Goal: Download file/media

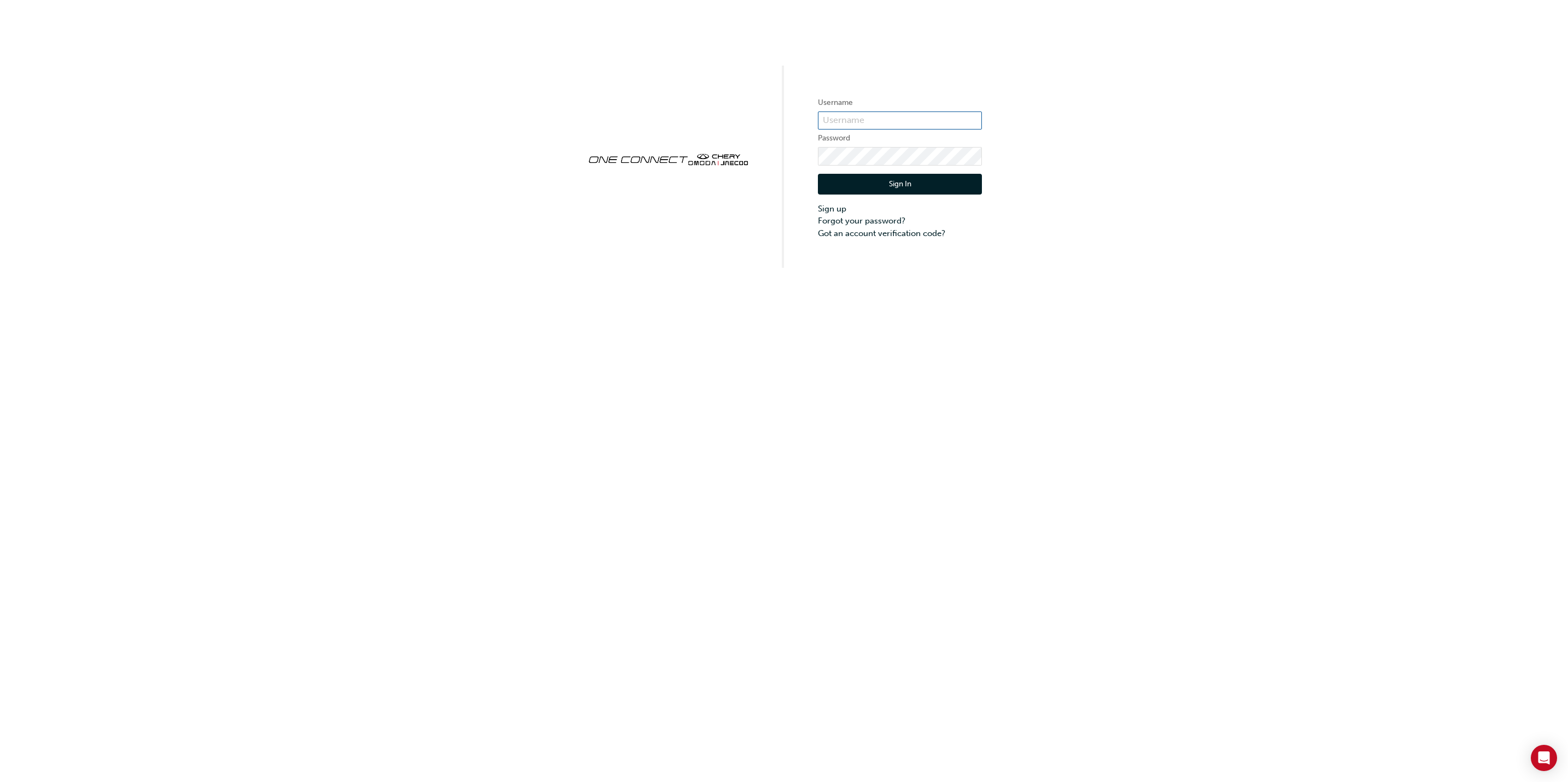
type input "cma0037"
click at [909, 183] on button "Sign In" at bounding box center [899, 184] width 164 height 21
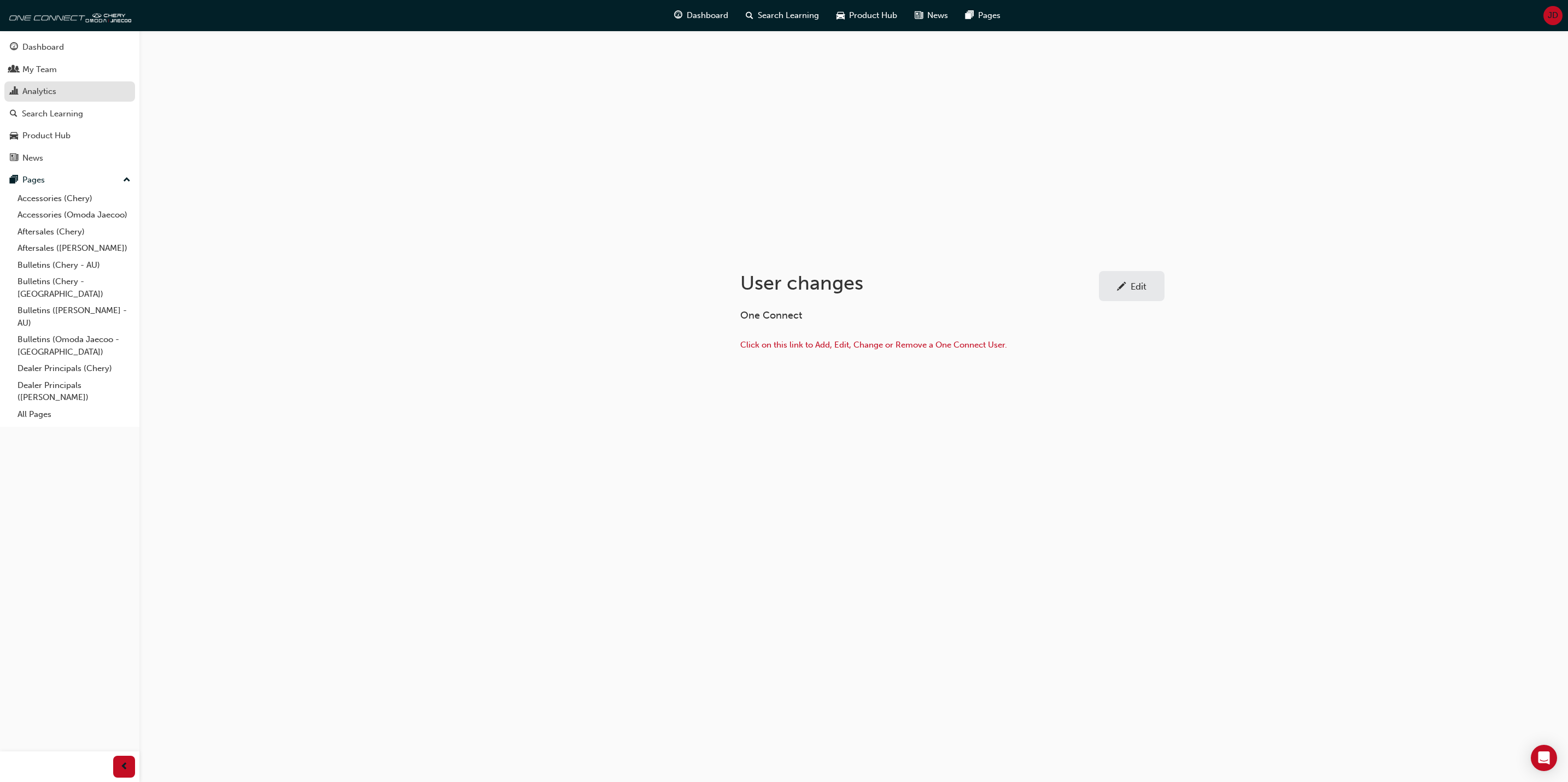
click at [35, 94] on div "Analytics" at bounding box center [39, 92] width 34 height 12
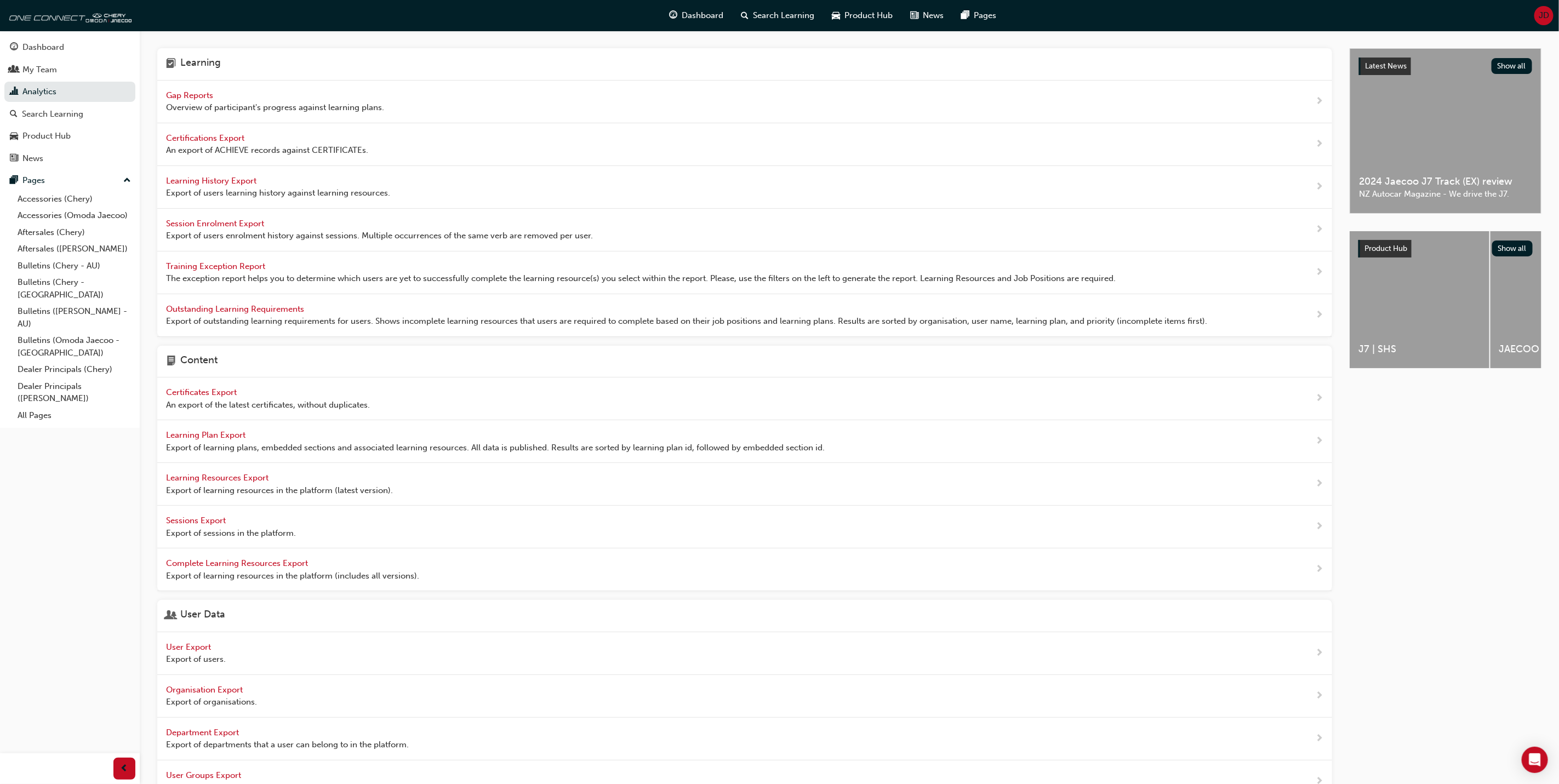
click at [188, 652] on span "User Export" at bounding box center [189, 647] width 47 height 10
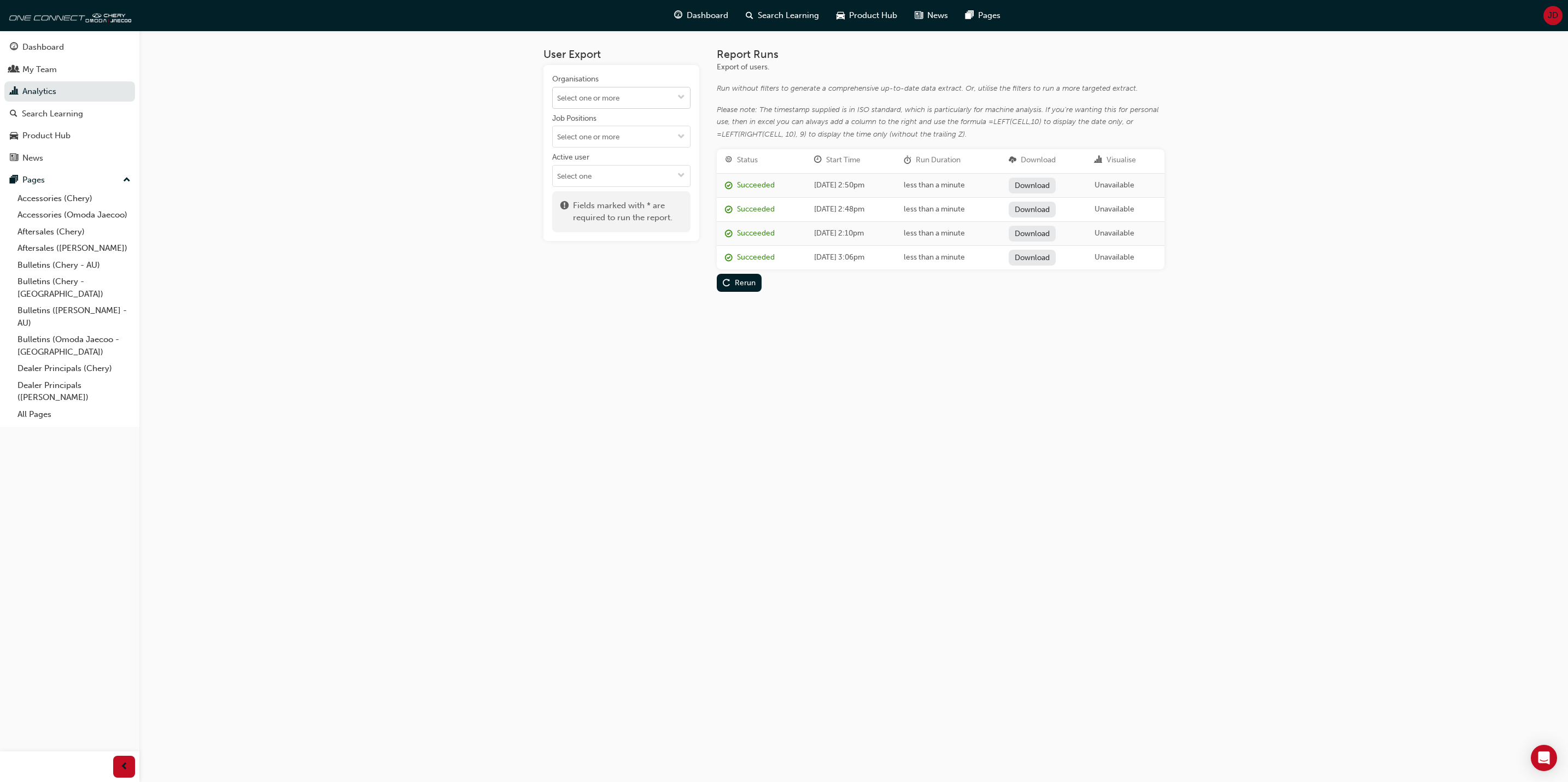
click at [684, 99] on button "Organisations" at bounding box center [681, 97] width 17 height 21
click at [601, 236] on li "[PERSON_NAME]" at bounding box center [621, 246] width 138 height 21
click at [742, 230] on div "Rerun" at bounding box center [745, 234] width 21 height 9
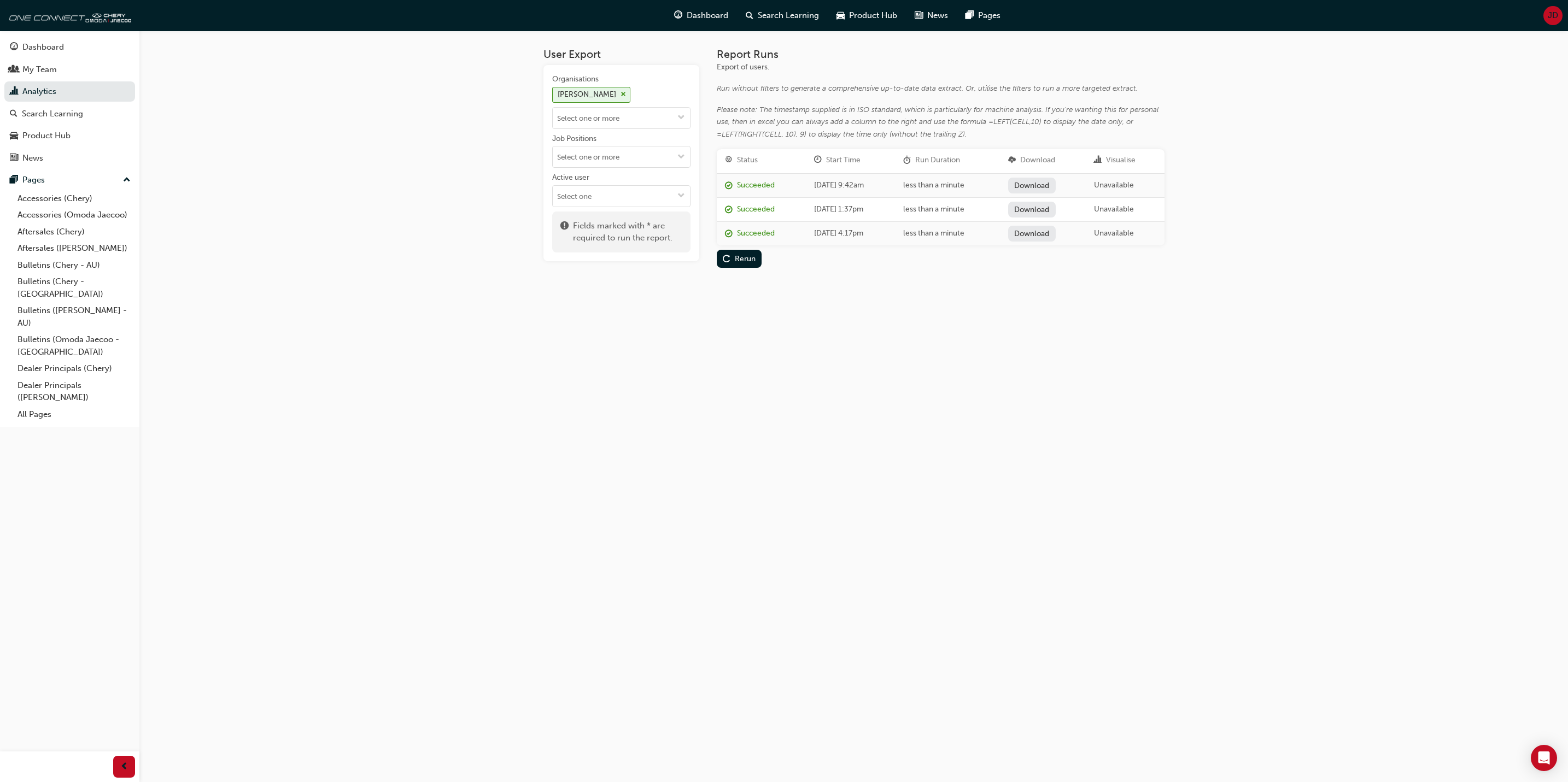
click at [1045, 181] on link "Download" at bounding box center [1032, 185] width 47 height 16
